Goal: Task Accomplishment & Management: Complete application form

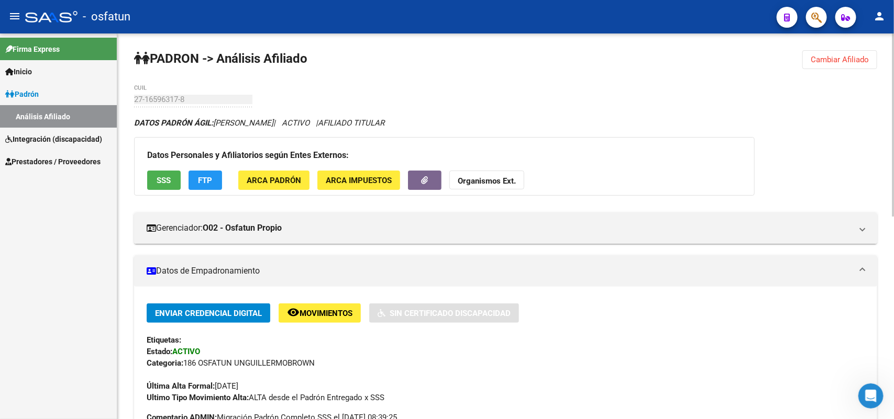
scroll to position [131, 0]
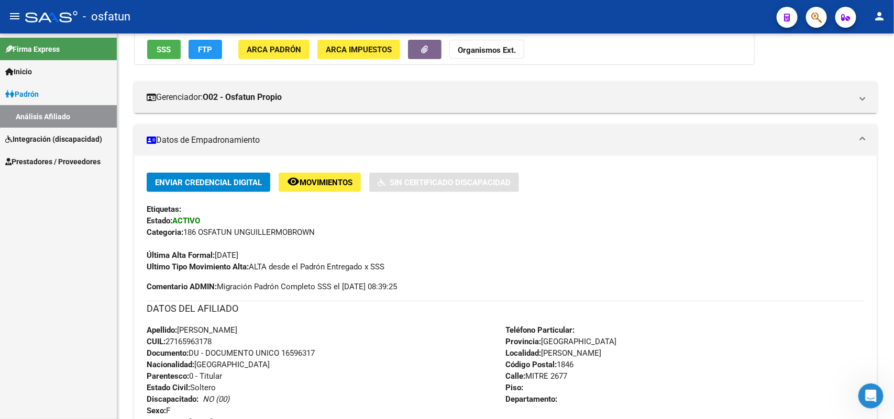
click at [45, 135] on span "Integración (discapacidad)" at bounding box center [53, 140] width 97 height 12
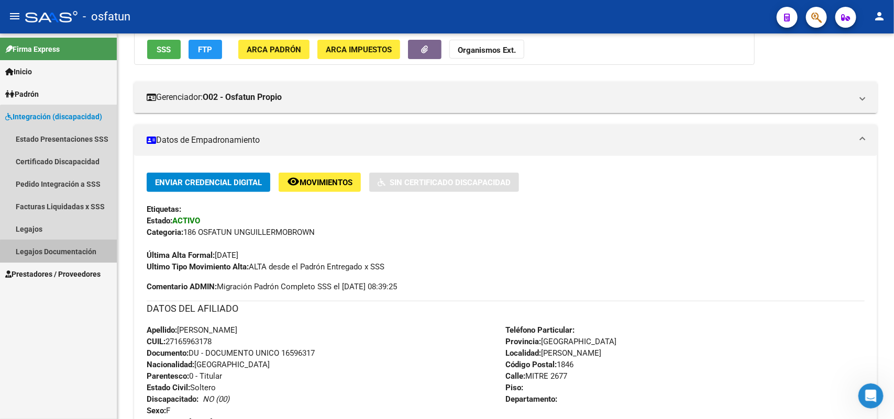
click at [72, 252] on link "Legajos Documentación" at bounding box center [58, 251] width 117 height 23
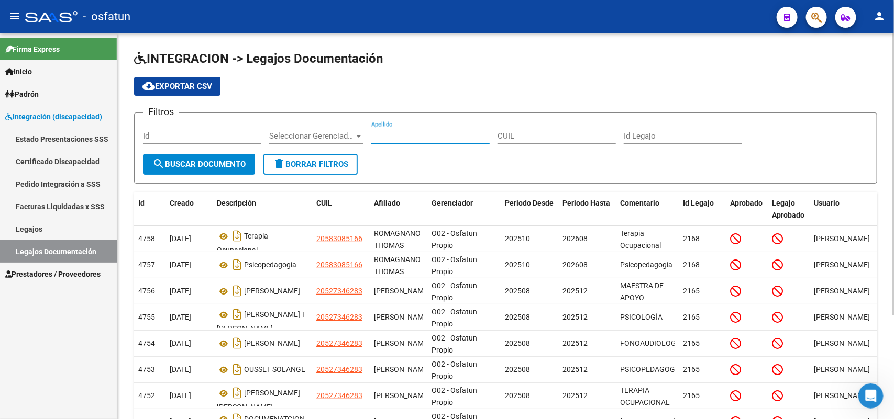
click at [402, 135] on input "Apellido" at bounding box center [430, 135] width 118 height 9
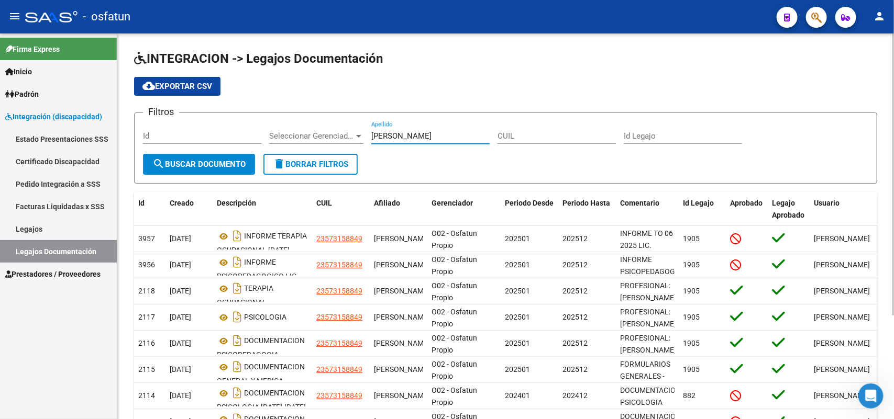
type input "[PERSON_NAME]"
click at [414, 162] on form "Filtros Id Seleccionar Gerenciador Seleccionar Gerenciador [PERSON_NAME] Apelli…" at bounding box center [505, 148] width 743 height 71
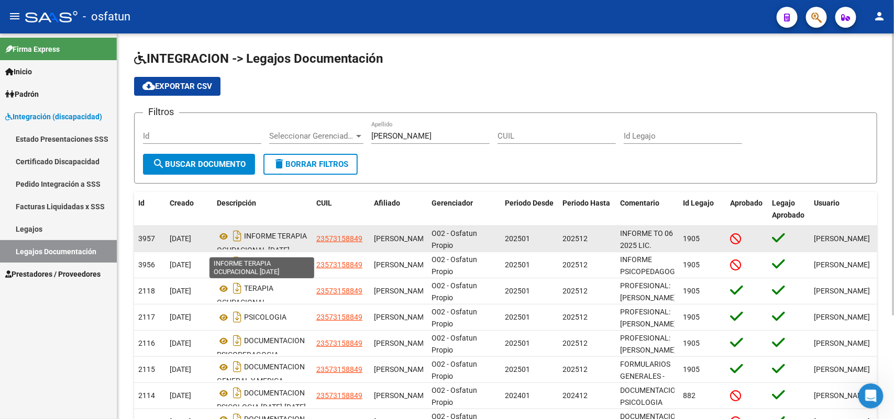
scroll to position [6, 0]
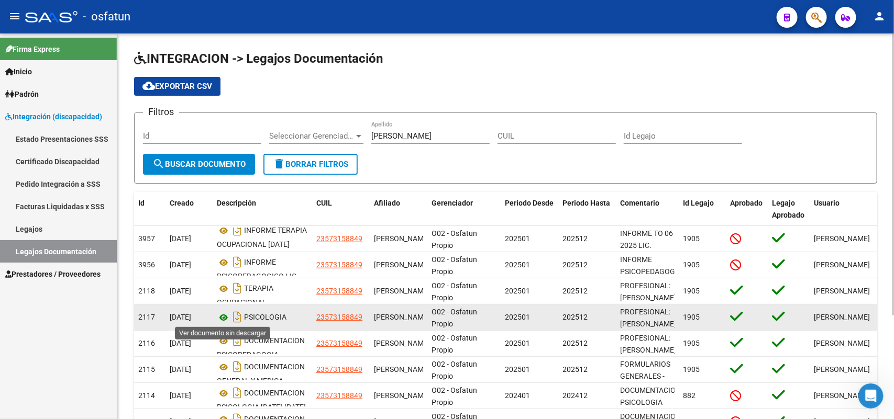
click at [224, 316] on icon at bounding box center [224, 318] width 14 height 13
click at [223, 315] on icon at bounding box center [224, 318] width 14 height 13
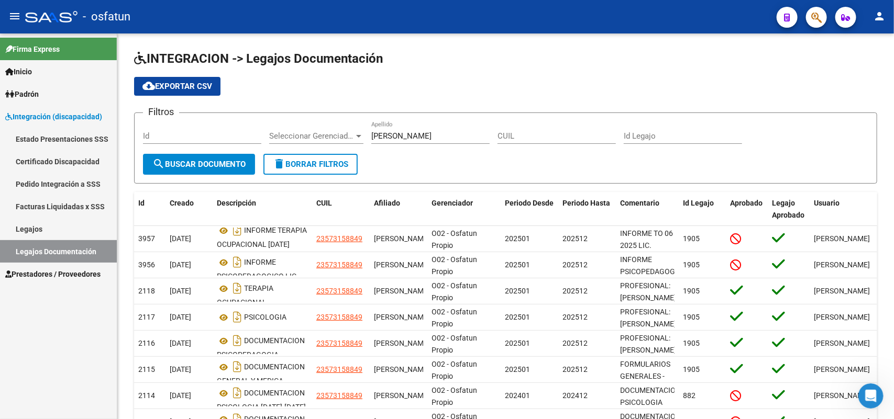
click at [32, 224] on link "Legajos" at bounding box center [58, 229] width 117 height 23
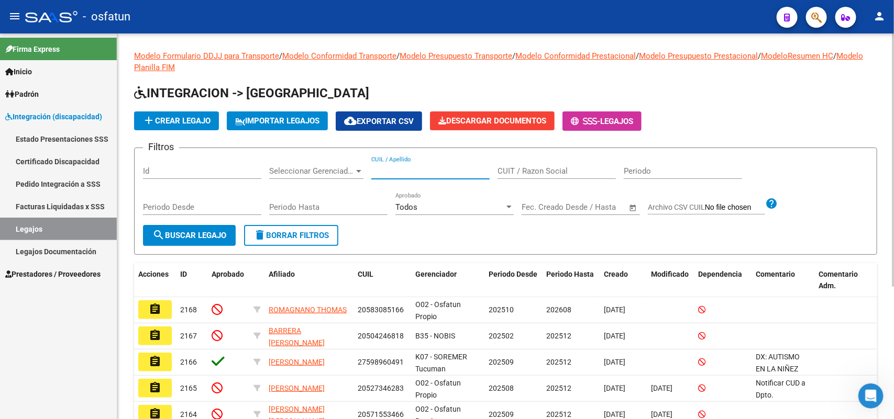
click at [393, 169] on input "CUIL / Apellido" at bounding box center [430, 170] width 118 height 9
paste input "23573158849"
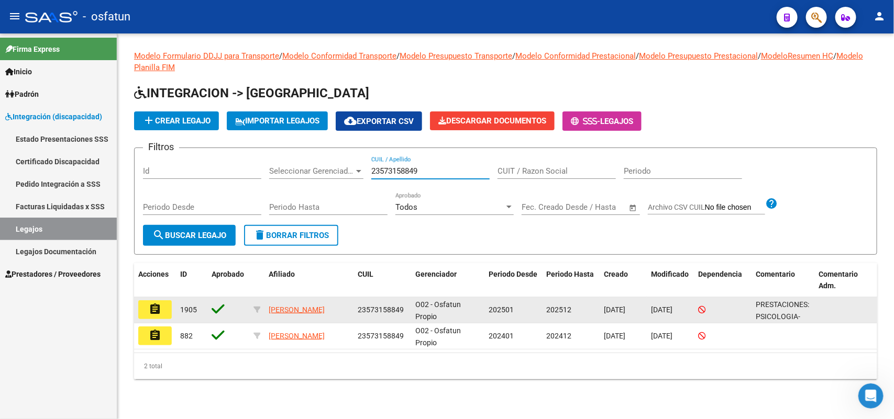
type input "23573158849"
click at [154, 307] on mat-icon "assignment" at bounding box center [155, 309] width 13 height 13
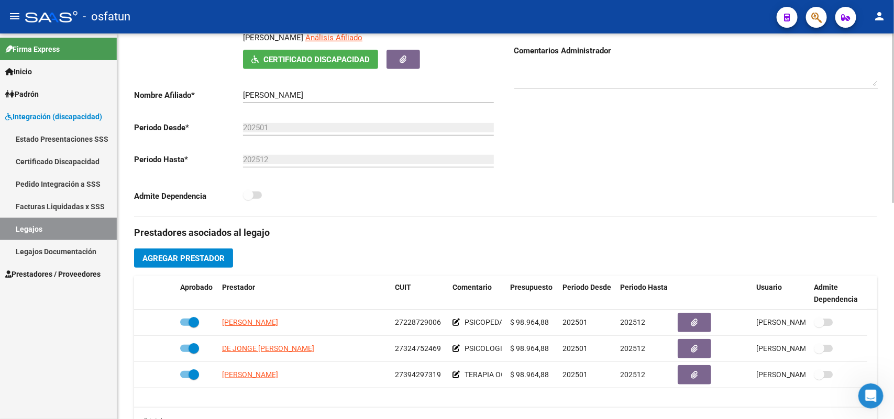
scroll to position [262, 0]
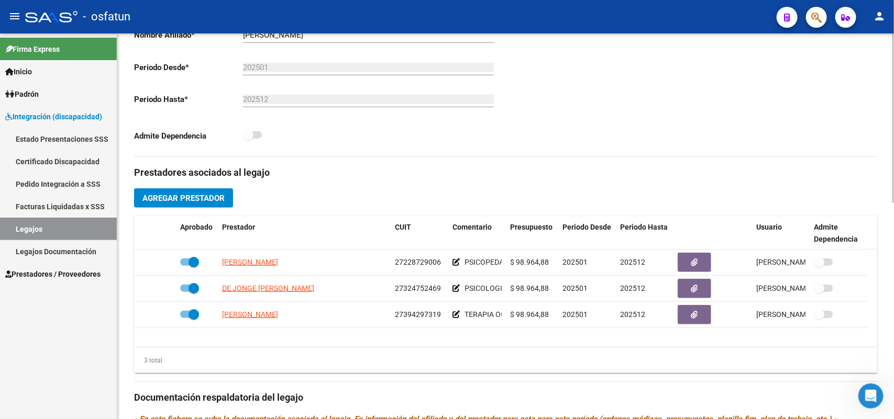
click at [180, 196] on span "Agregar Prestador" at bounding box center [183, 198] width 82 height 9
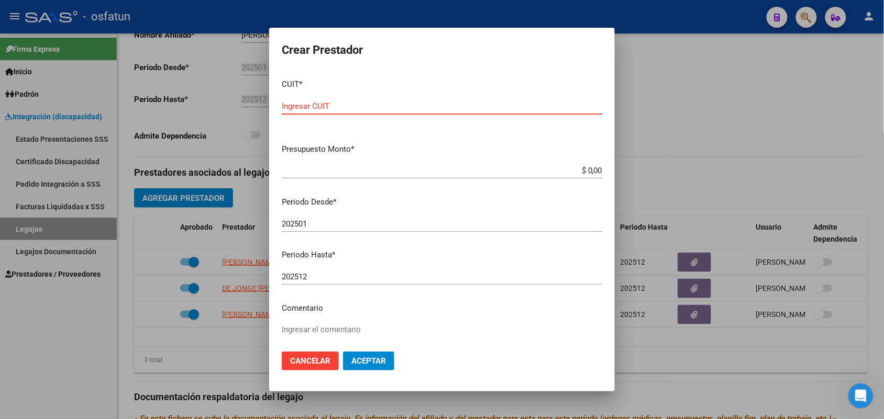
click at [292, 103] on input "Ingresar CUIT" at bounding box center [442, 106] width 320 height 9
type input "27-37612058-4"
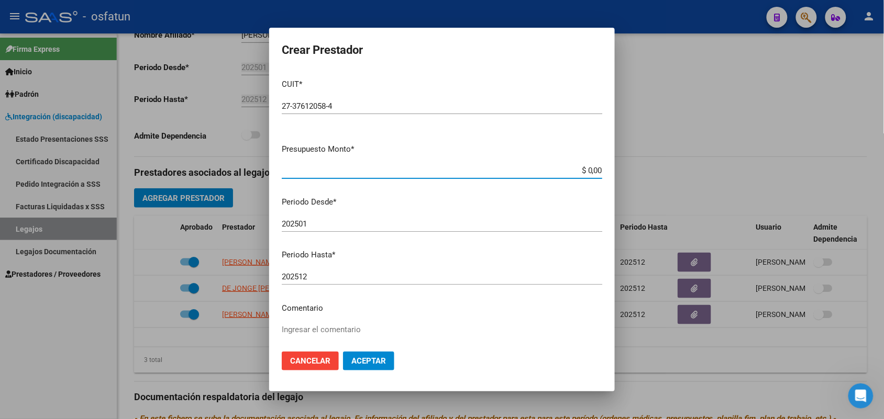
click at [308, 166] on input "$ 0,00" at bounding box center [442, 170] width 320 height 9
click at [294, 172] on input "$ 0,00" at bounding box center [442, 170] width 320 height 9
click at [582, 169] on input "$ 0,00" at bounding box center [442, 170] width 320 height 9
type input "$ 98.964,88"
click at [310, 224] on input "202501" at bounding box center [442, 223] width 320 height 9
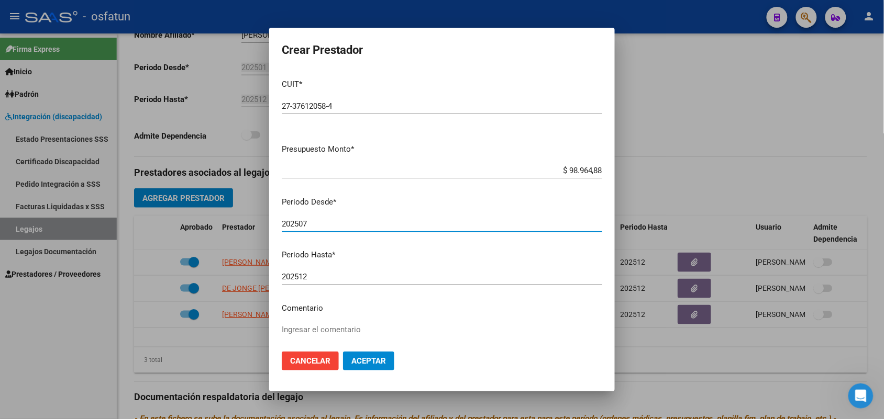
type input "202507"
click at [292, 329] on textarea "Ingresar el comentario" at bounding box center [442, 348] width 320 height 49
type textarea "PSICOLOGA"
click at [386, 362] on span "Aceptar" at bounding box center [368, 361] width 35 height 9
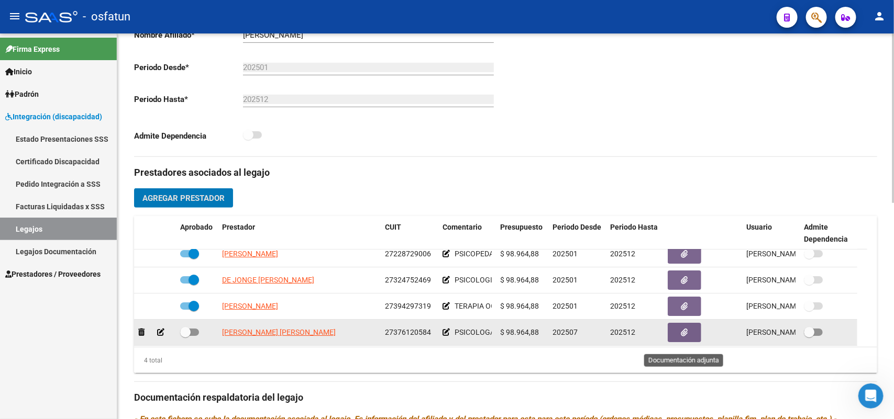
scroll to position [11, 0]
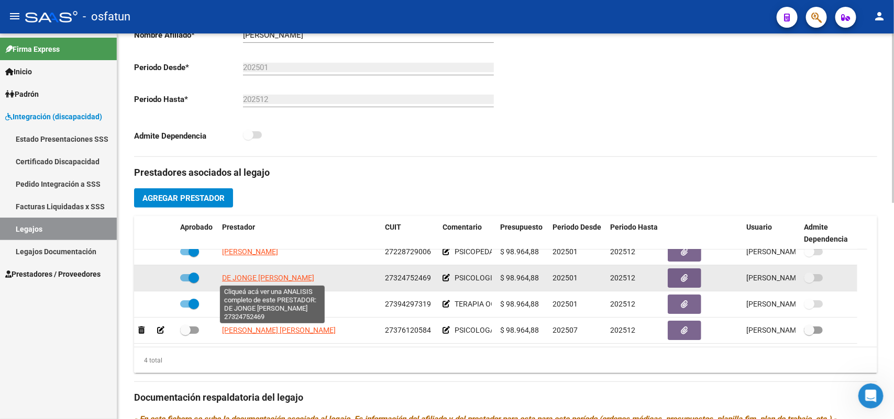
click at [264, 276] on span "DE JONGE [PERSON_NAME]" at bounding box center [268, 278] width 92 height 8
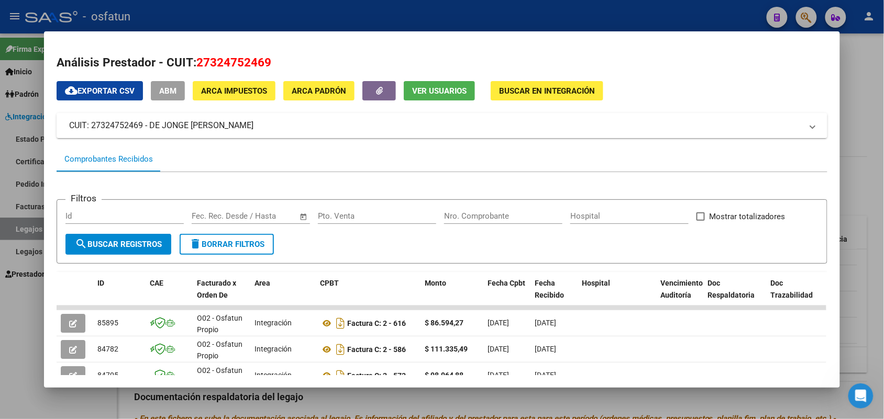
click at [237, 215] on div "Fecha inicio – Fecha fin" at bounding box center [245, 216] width 106 height 9
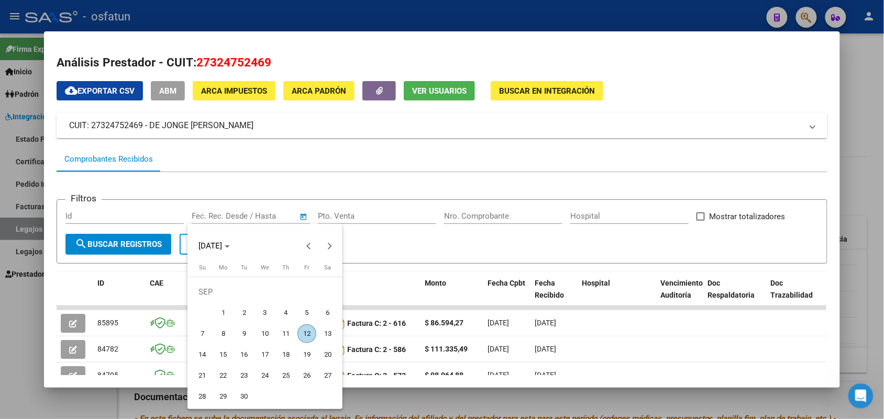
click at [237, 215] on div at bounding box center [442, 209] width 884 height 419
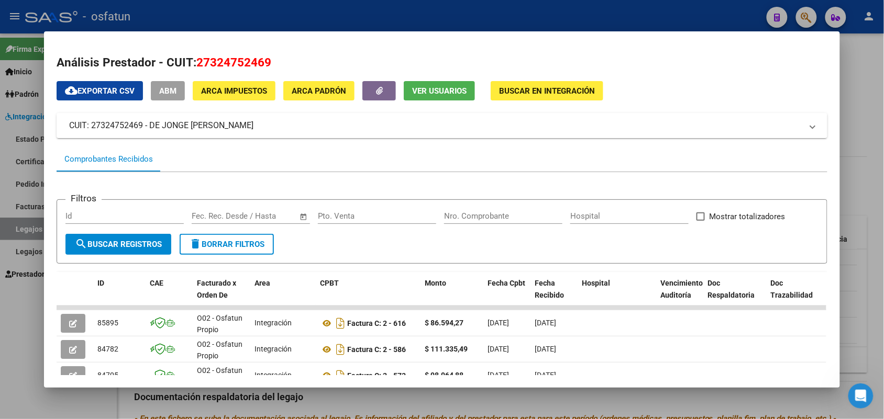
click at [159, 87] on span "ABM" at bounding box center [167, 90] width 17 height 9
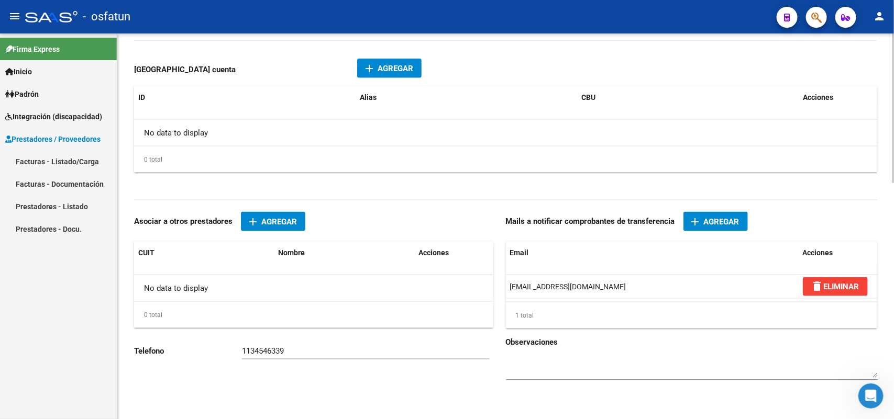
scroll to position [606, 0]
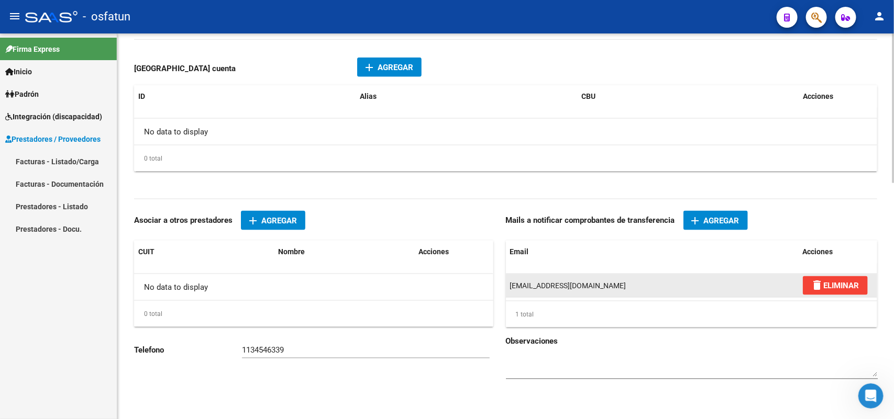
drag, startPoint x: 624, startPoint y: 283, endPoint x: 509, endPoint y: 281, distance: 114.7
click at [510, 281] on div "[EMAIL_ADDRESS][DOMAIN_NAME]" at bounding box center [652, 286] width 284 height 12
copy span "[EMAIL_ADDRESS][DOMAIN_NAME]"
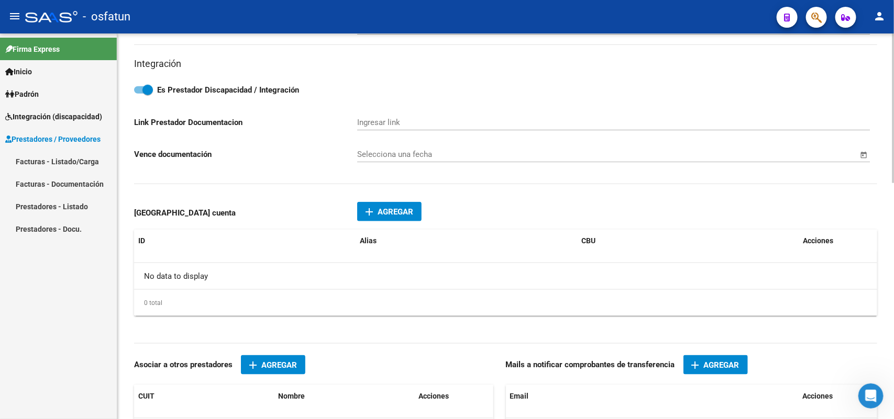
scroll to position [475, 0]
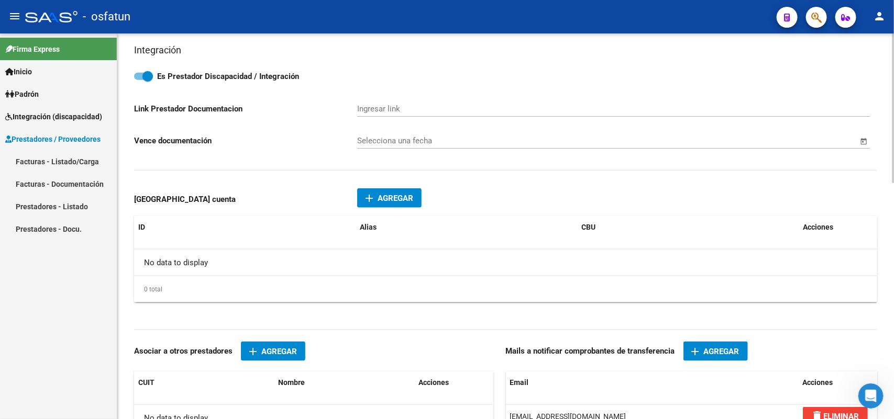
click at [865, 135] on span "Open calendar" at bounding box center [863, 141] width 25 height 25
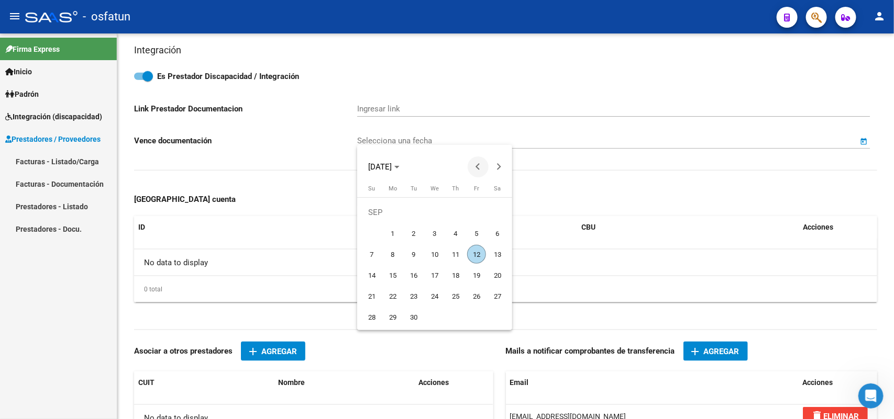
click at [479, 166] on button "Previous month" at bounding box center [478, 167] width 21 height 21
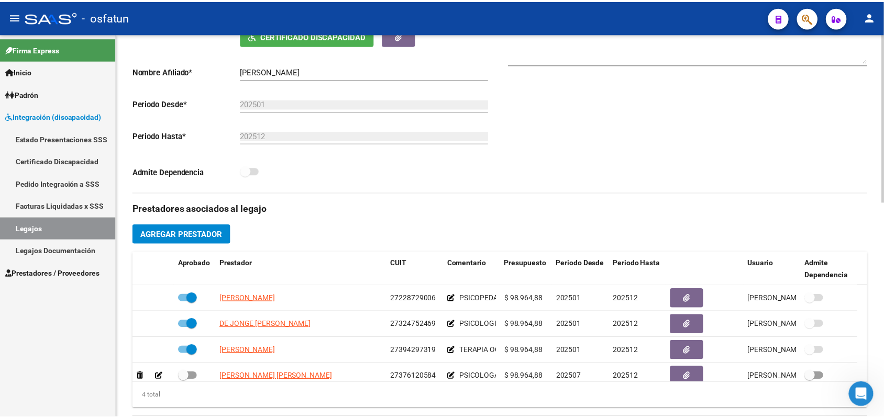
scroll to position [262, 0]
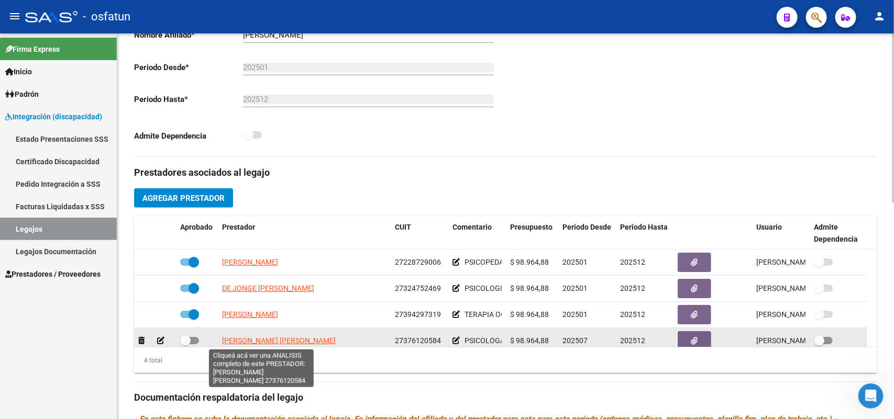
click at [281, 341] on span "[PERSON_NAME] [PERSON_NAME]" at bounding box center [279, 341] width 114 height 8
type textarea "27376120584"
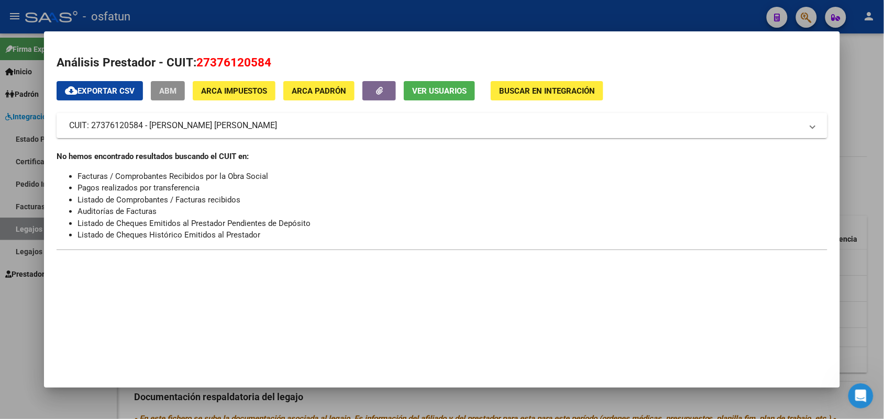
click at [166, 91] on span "ABM" at bounding box center [167, 90] width 17 height 9
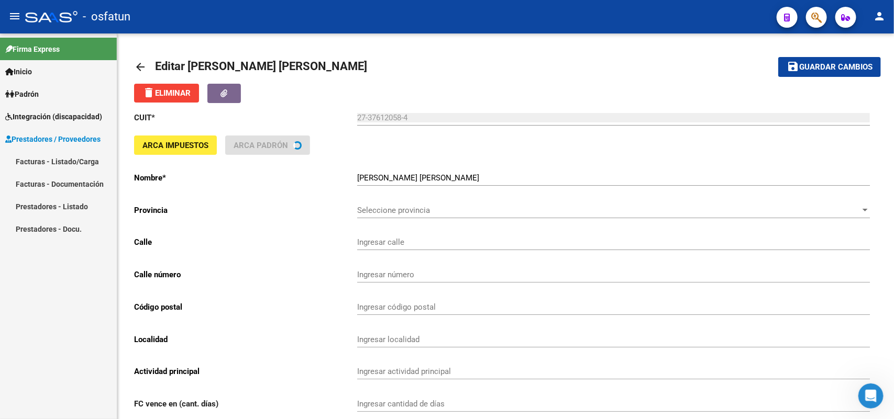
type input "ARAOZ"
type input "1224"
type input "1828"
type input "BANFIELD"
type input "869090"
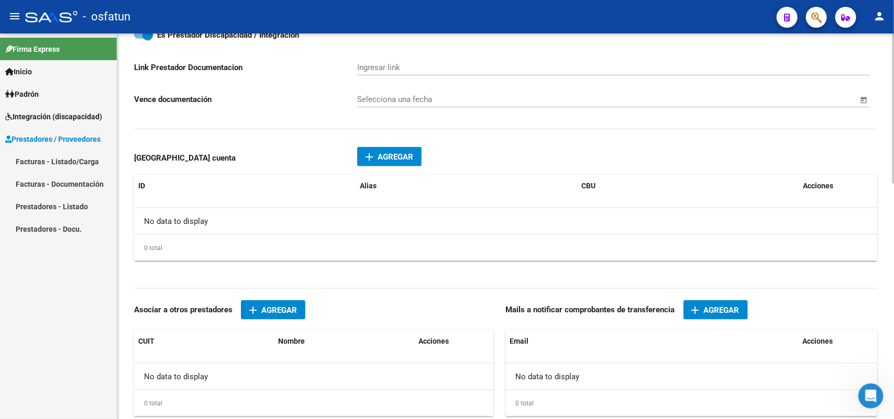
scroll to position [524, 0]
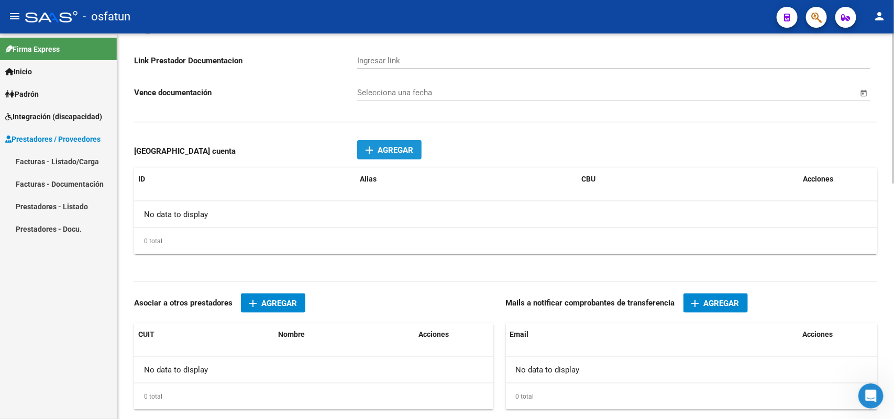
click at [373, 147] on mat-icon "add" at bounding box center [369, 150] width 13 height 13
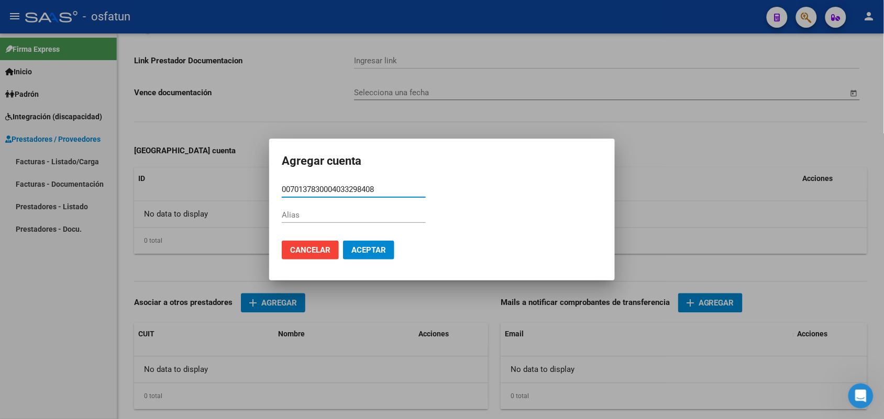
type input "0070137830004033298408"
click at [373, 247] on span "Aceptar" at bounding box center [368, 250] width 35 height 9
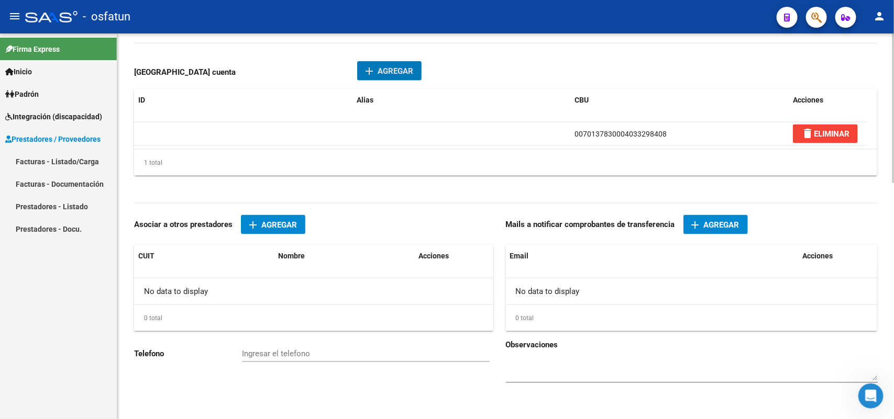
scroll to position [606, 0]
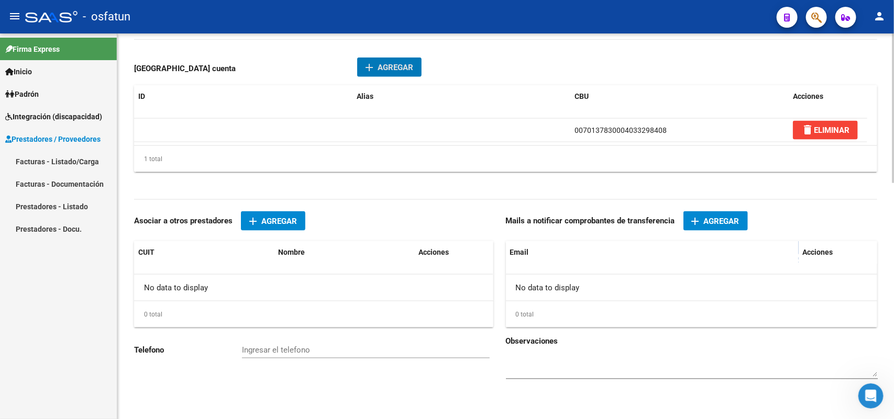
click at [721, 218] on span "Agregar" at bounding box center [722, 221] width 36 height 9
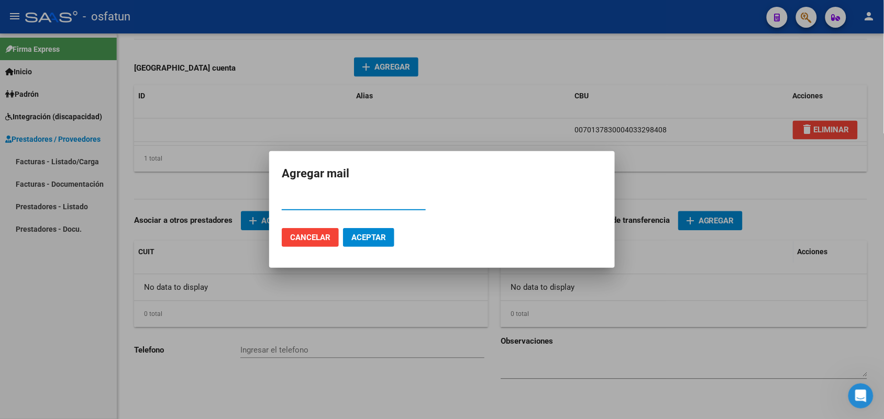
paste input "27376120584"
type input "27376120584"
drag, startPoint x: 335, startPoint y: 199, endPoint x: 269, endPoint y: 199, distance: 66.5
click at [269, 199] on mat-dialog-content "27376120584 Email" at bounding box center [442, 207] width 346 height 26
paste input "[EMAIL_ADDRESS][DOMAIN_NAME]"
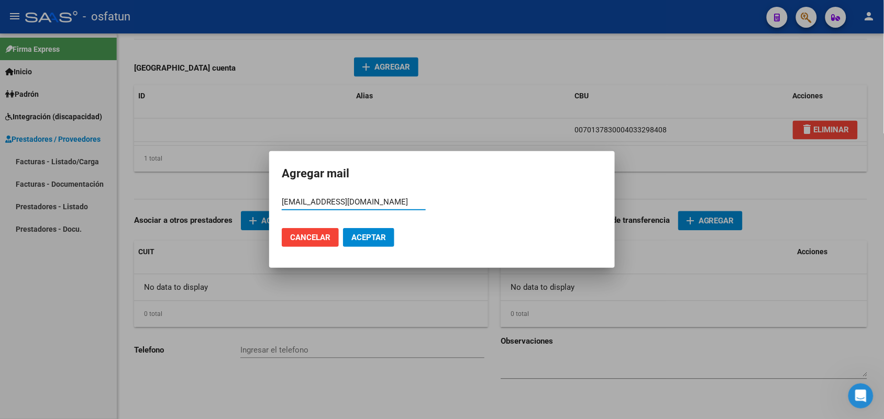
type input "[EMAIL_ADDRESS][DOMAIN_NAME]"
click at [378, 236] on span "Aceptar" at bounding box center [368, 237] width 35 height 9
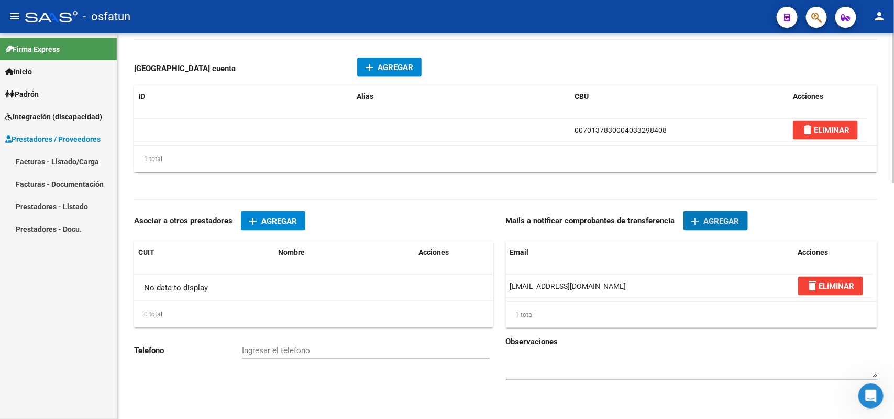
scroll to position [608, 0]
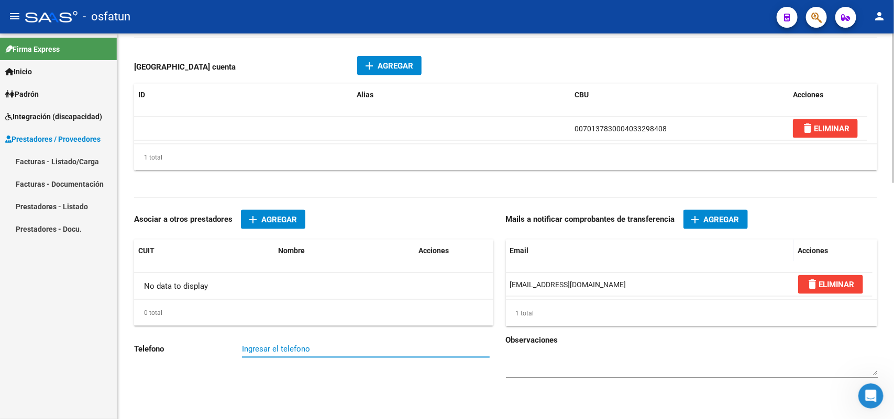
paste input "1132048266"
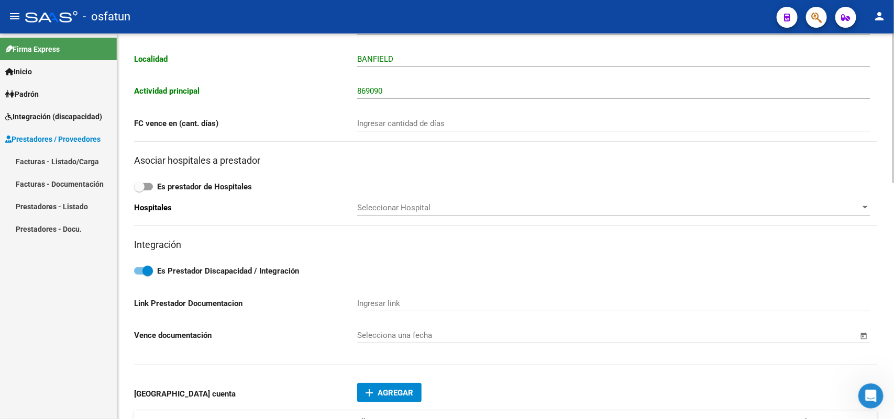
scroll to position [0, 0]
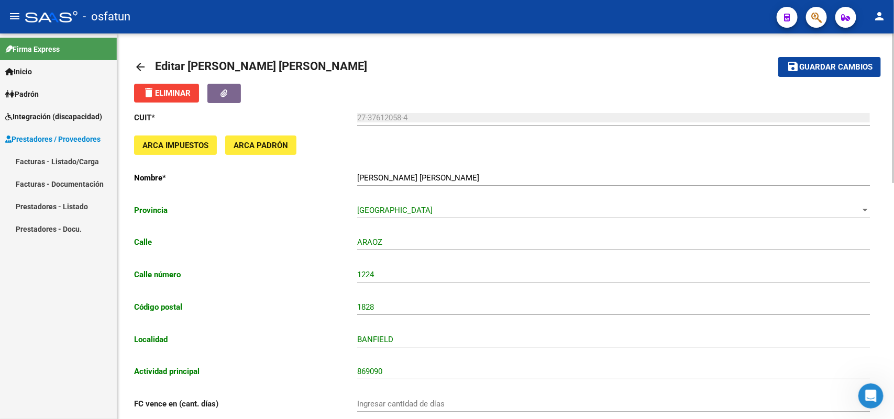
type input "1132048266"
click at [838, 66] on span "Guardar cambios" at bounding box center [835, 67] width 73 height 9
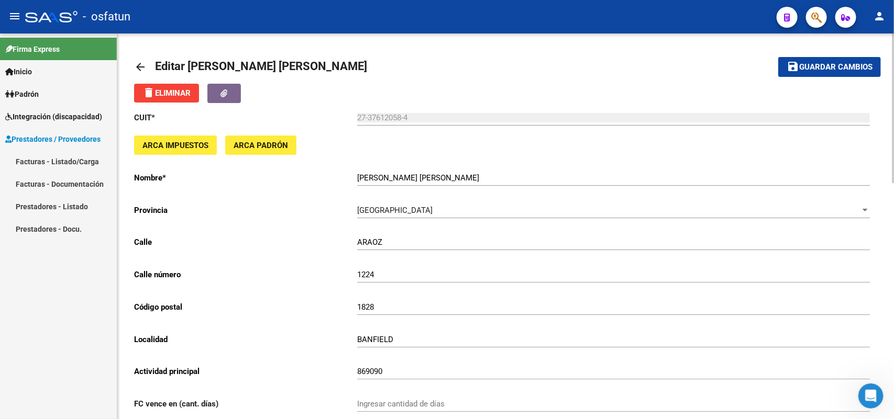
click at [140, 66] on mat-icon "arrow_back" at bounding box center [140, 67] width 13 height 13
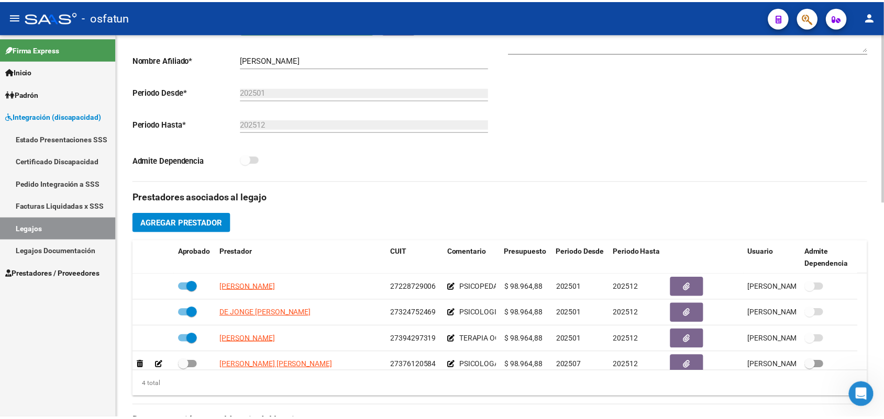
scroll to position [262, 0]
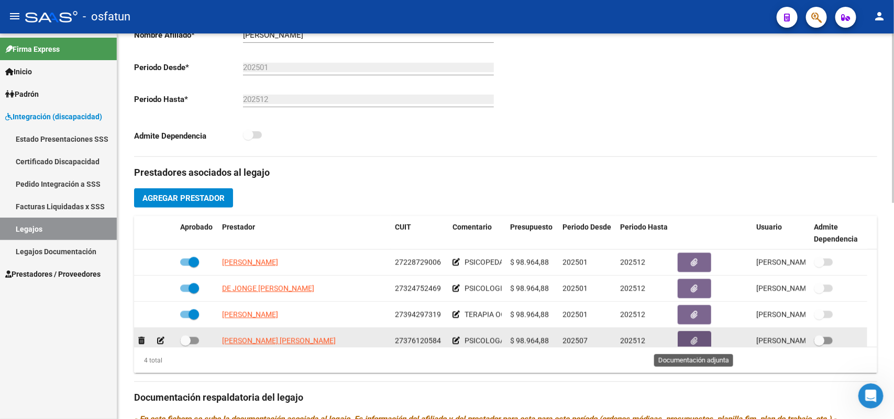
click at [699, 341] on button "button" at bounding box center [694, 340] width 34 height 19
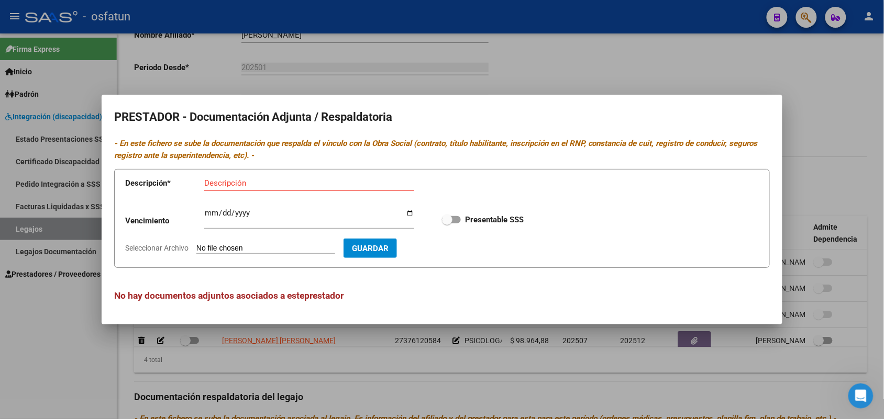
click at [219, 247] on input "Seleccionar Archivo" at bounding box center [265, 249] width 139 height 10
type input "C:\fakepath\presupuesto psicología Lic. [PERSON_NAME] cambio de prestador [PERS…"
click at [387, 247] on span "Eliminar" at bounding box center [370, 247] width 36 height 9
drag, startPoint x: 218, startPoint y: 246, endPoint x: 300, endPoint y: 250, distance: 82.3
click at [300, 250] on input "Seleccionar Archivo" at bounding box center [265, 249] width 139 height 10
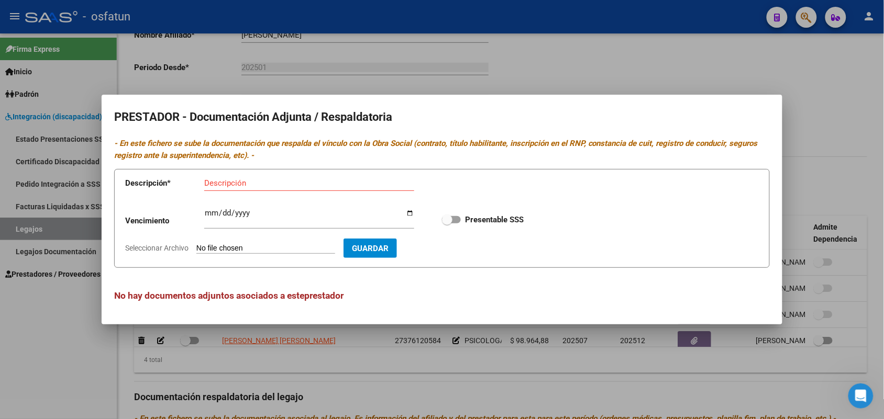
type input "C:\fakepath\Documentacion Psicologia Lic [PERSON_NAME] [PERSON_NAME] nueva pres…"
click at [220, 182] on input "Descripción" at bounding box center [309, 183] width 210 height 9
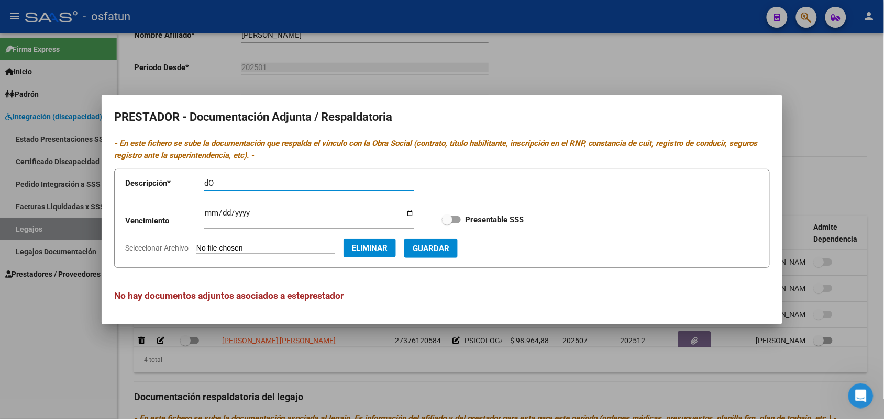
type input "d"
type input "Documentacion completa Lic. [PERSON_NAME] Psicologia"
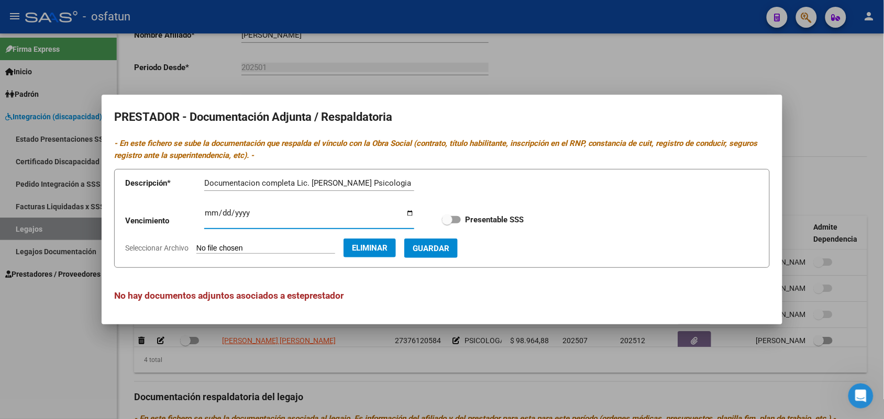
click at [223, 214] on input "Ingresar vencimiento" at bounding box center [309, 217] width 210 height 17
click at [208, 214] on input "Ingresar vencimiento" at bounding box center [309, 217] width 210 height 17
type input "[DATE]"
click at [446, 245] on span "Guardar" at bounding box center [431, 248] width 37 height 9
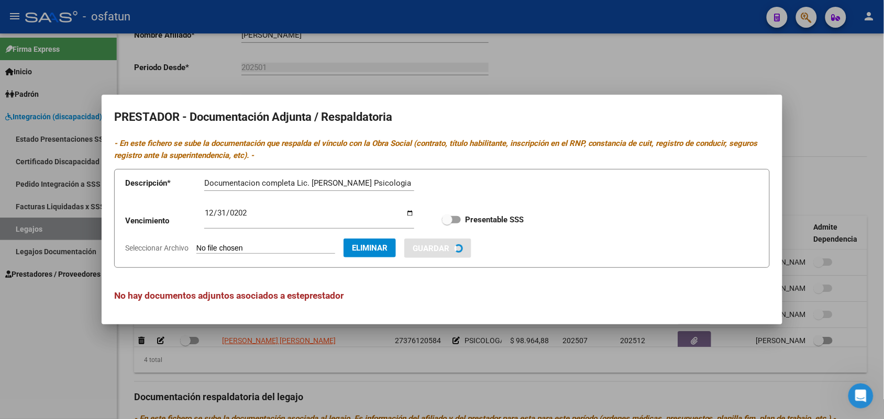
checkbox input "true"
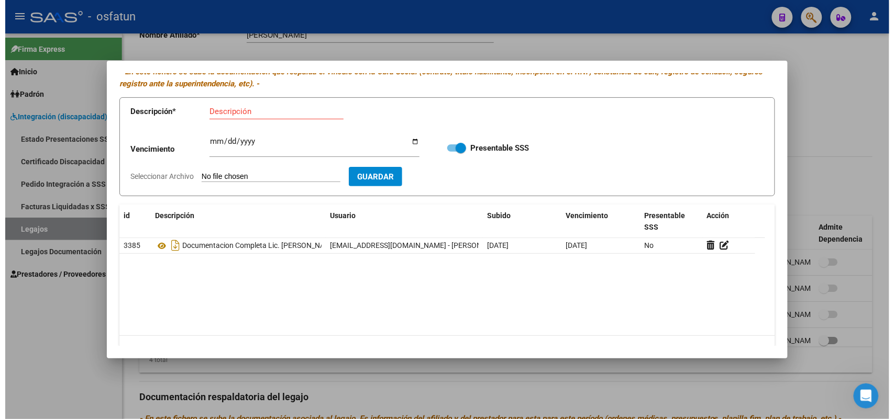
scroll to position [62, 0]
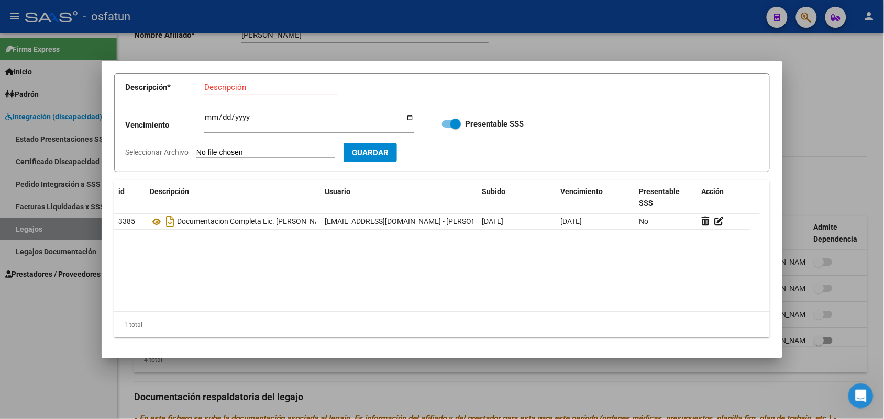
click at [849, 135] on div at bounding box center [442, 209] width 884 height 419
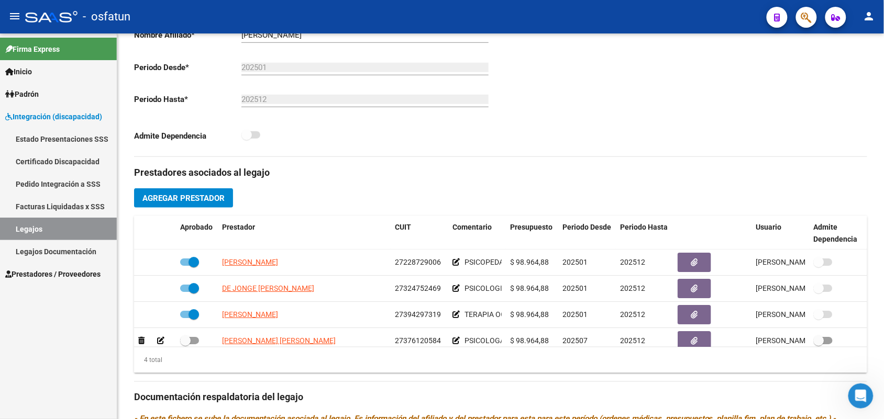
scroll to position [3, 0]
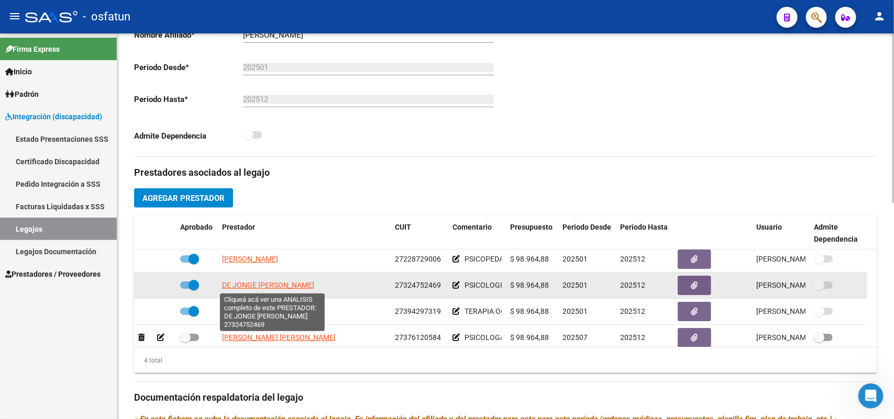
click at [283, 281] on span "DE JONGE [PERSON_NAME]" at bounding box center [268, 285] width 92 height 8
type textarea "27324752469"
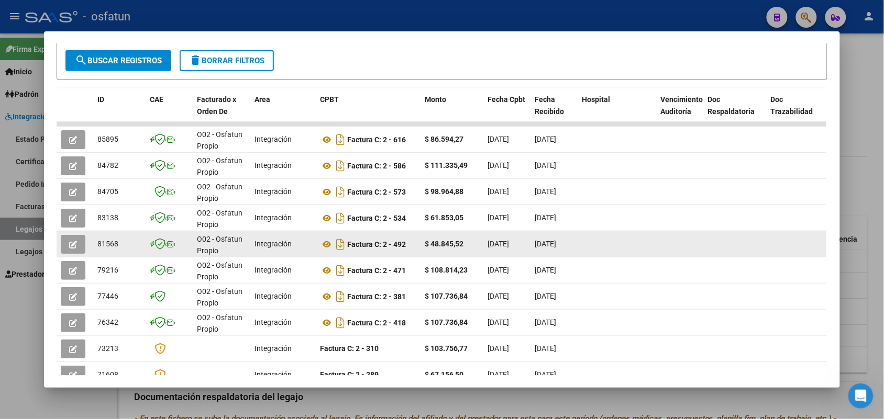
scroll to position [251, 0]
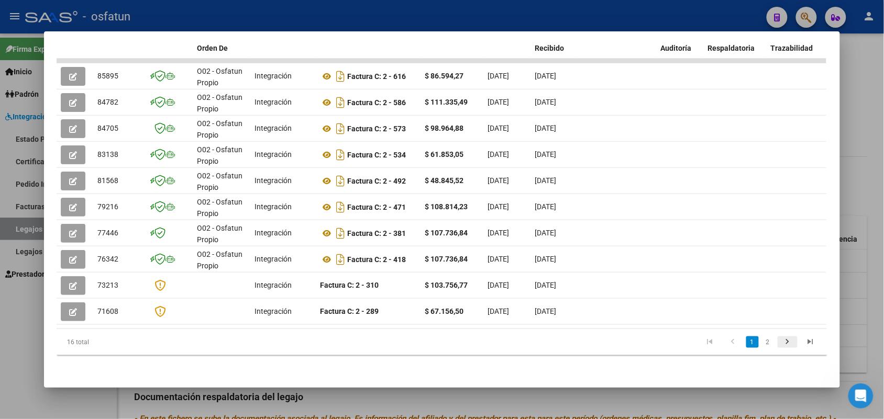
click at [781, 341] on icon "go to next page" at bounding box center [788, 343] width 14 height 13
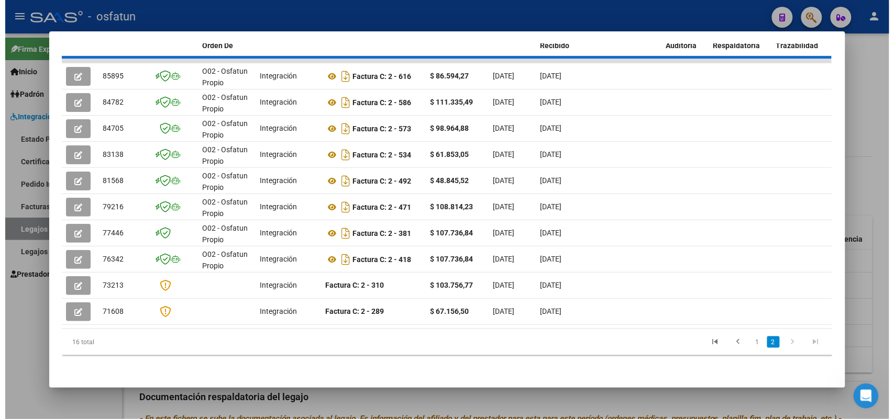
scroll to position [137, 0]
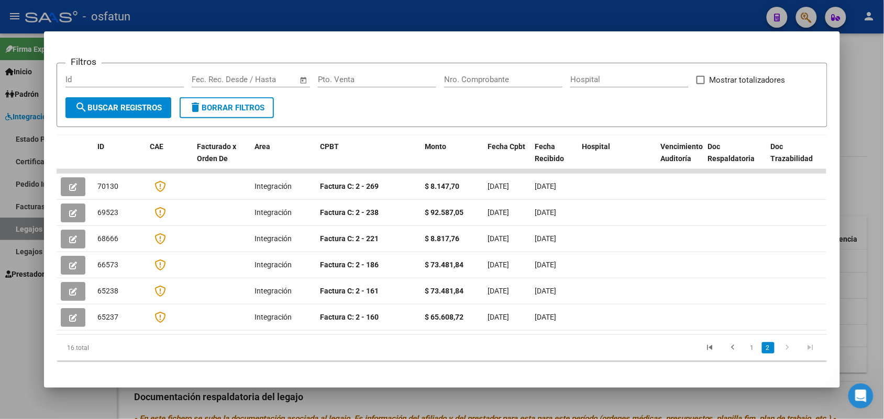
click at [857, 71] on div at bounding box center [442, 209] width 884 height 419
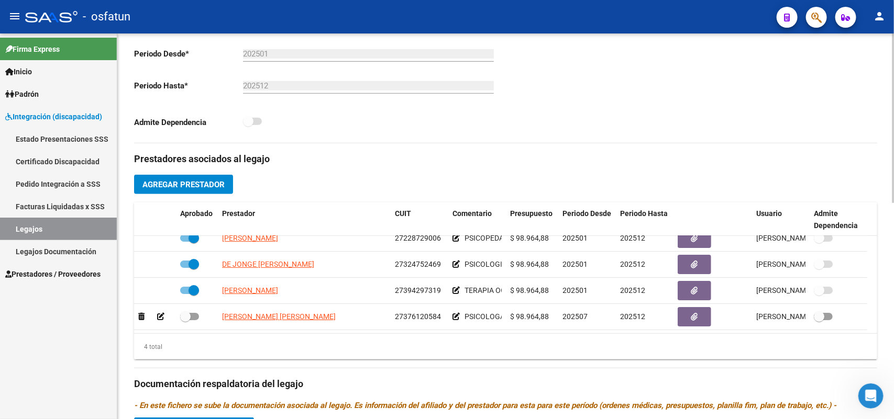
scroll to position [393, 0]
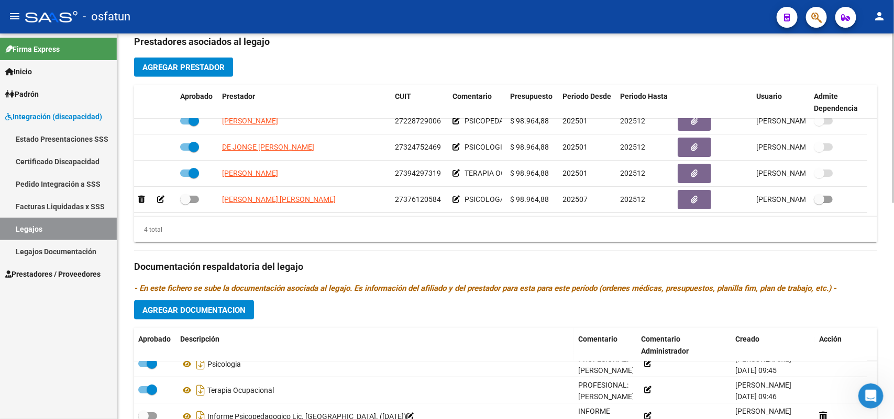
click at [213, 306] on span "Agregar Documentacion" at bounding box center [193, 310] width 103 height 9
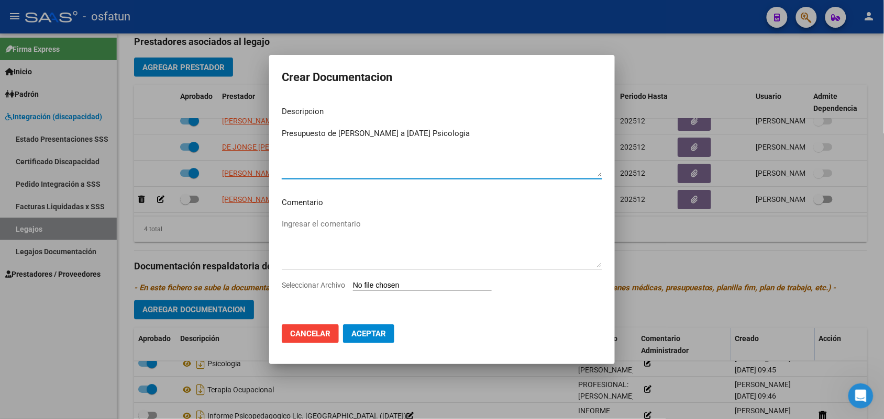
type textarea "Presupuesto de [PERSON_NAME] a [DATE] Psicologia"
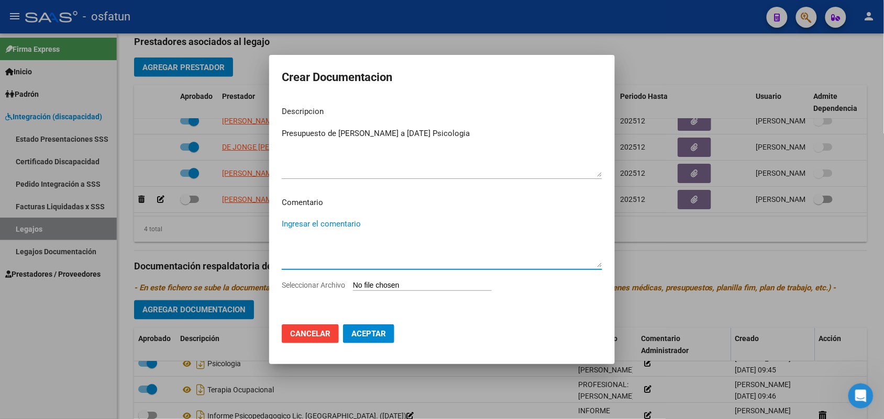
click at [290, 221] on textarea "Ingresar el comentario" at bounding box center [442, 242] width 320 height 49
type textarea "cambio de prestador"
click at [391, 284] on input "Seleccionar Archivo" at bounding box center [422, 286] width 139 height 10
type input "C:\fakepath\presupuesto psicología Lic. [PERSON_NAME] cambio de prestador [PERS…"
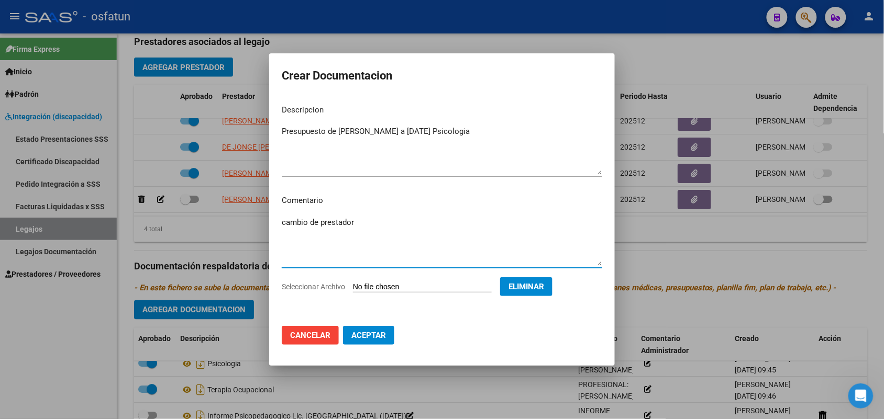
click at [356, 224] on textarea "cambio de prestador" at bounding box center [442, 241] width 320 height 49
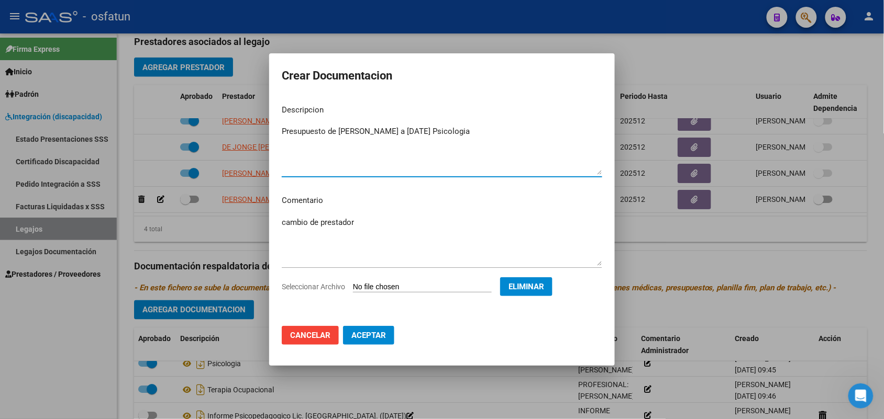
click at [462, 130] on textarea "Presupuesto de [PERSON_NAME] a [DATE] Psicologia" at bounding box center [442, 150] width 320 height 49
type textarea "Presupuesto de [PERSON_NAME] a [DATE] Psicologia Lic. [PERSON_NAME]"
click at [373, 331] on span "Aceptar" at bounding box center [368, 335] width 35 height 9
checkbox input "true"
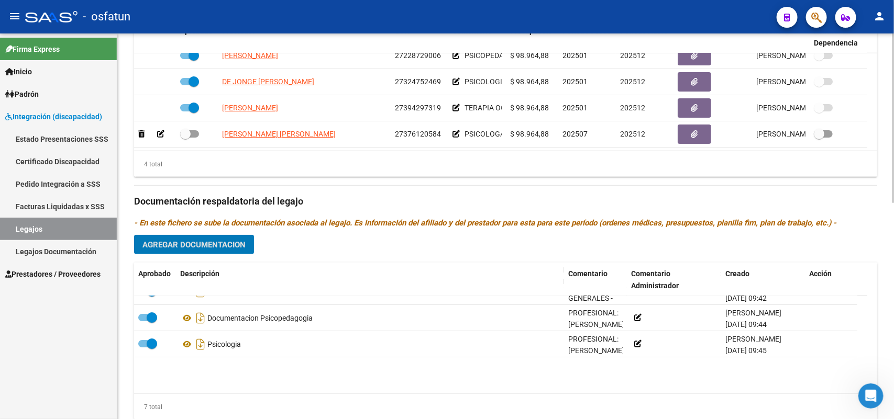
scroll to position [0, 0]
